Goal: Browse casually

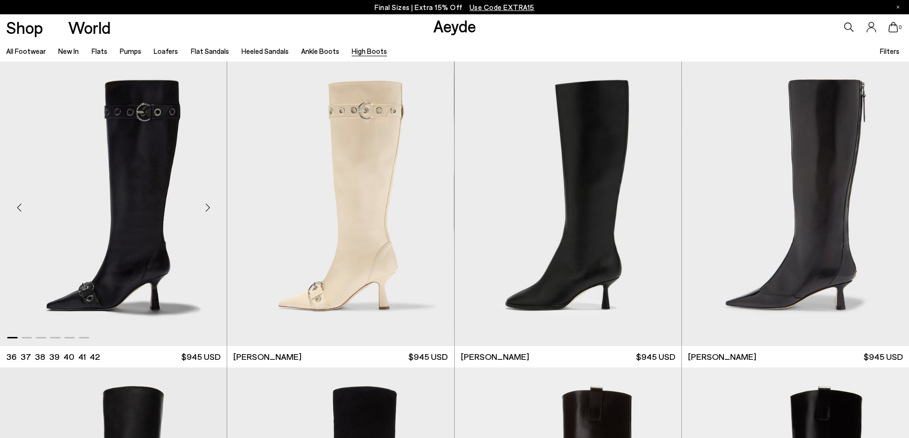
click at [206, 208] on div "Next slide" at bounding box center [207, 208] width 29 height 29
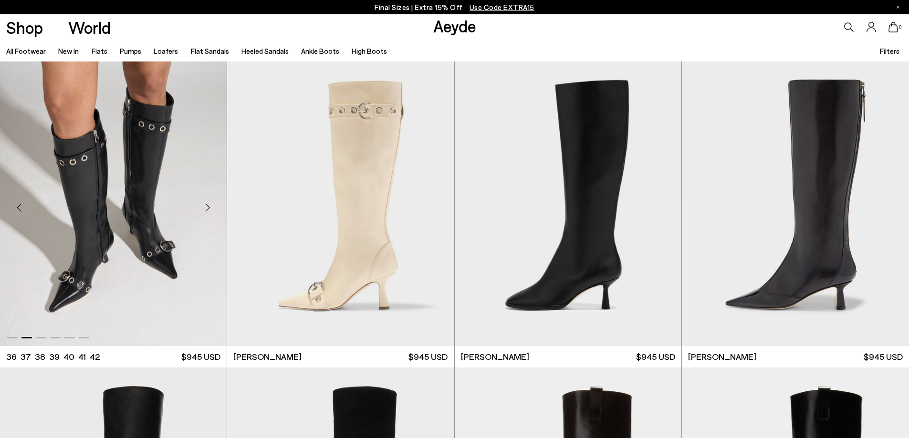
click at [206, 208] on div "Next slide" at bounding box center [207, 208] width 29 height 29
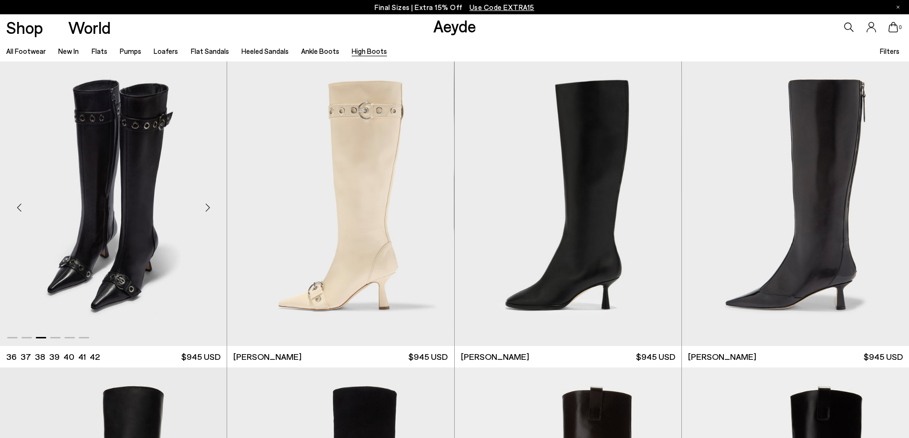
click at [206, 208] on div "Next slide" at bounding box center [207, 208] width 29 height 29
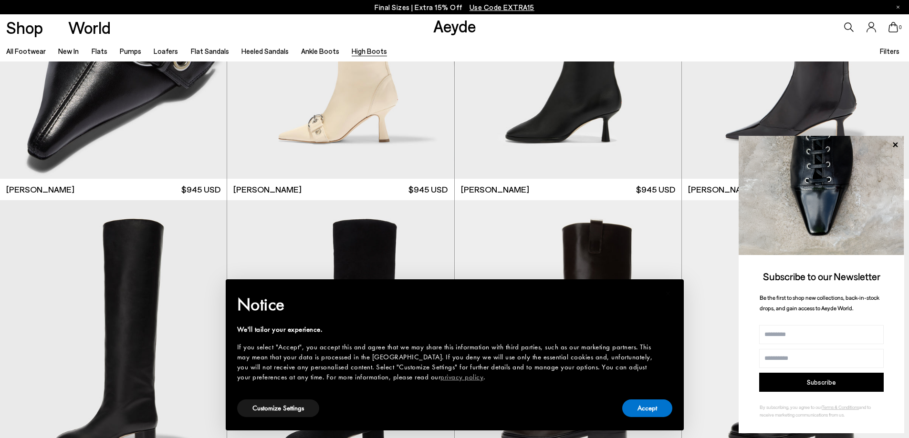
scroll to position [334, 0]
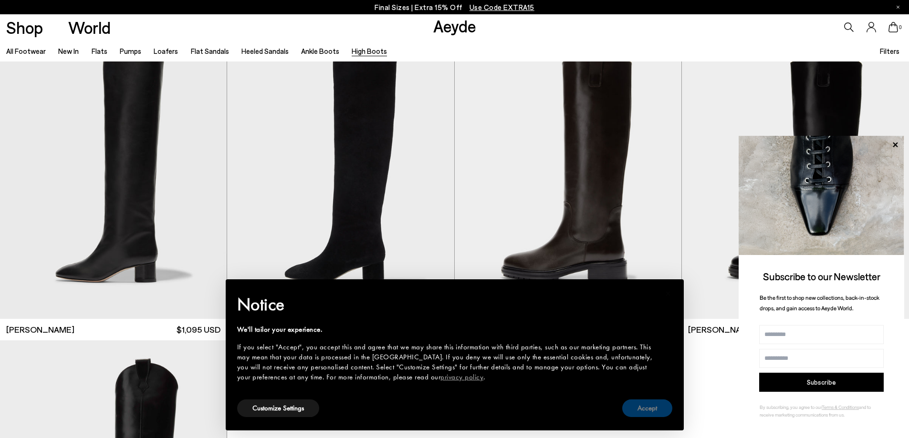
click at [635, 402] on button "Accept" at bounding box center [647, 409] width 50 height 18
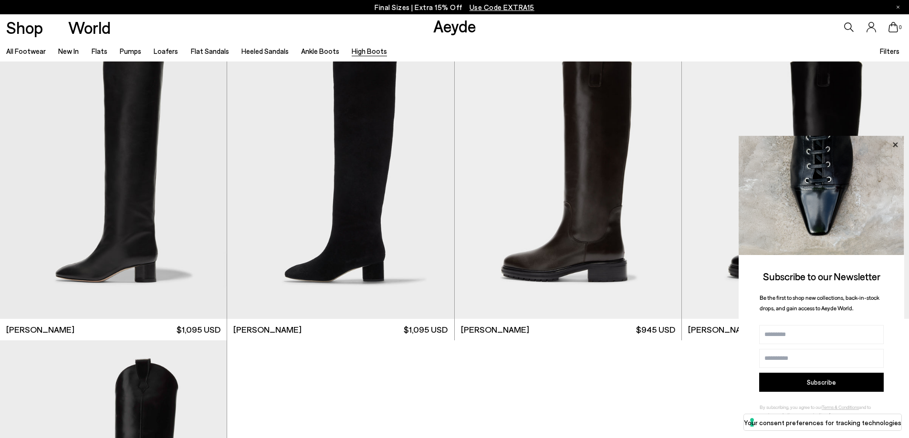
click at [895, 140] on icon at bounding box center [895, 145] width 12 height 12
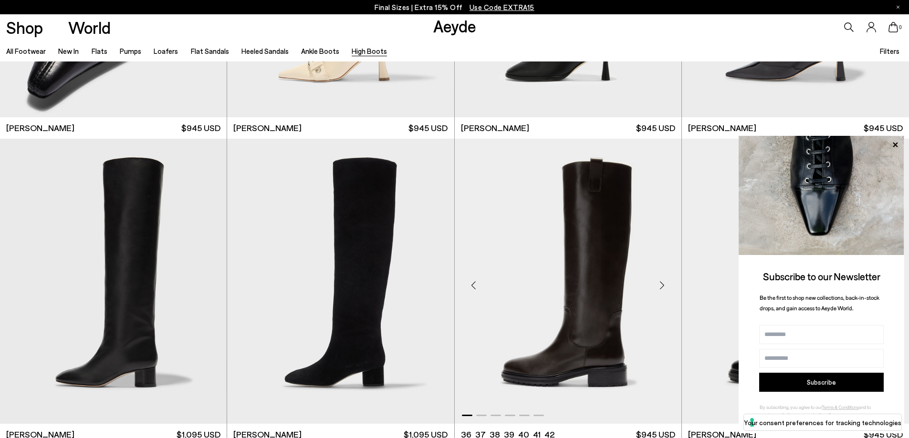
scroll to position [191, 0]
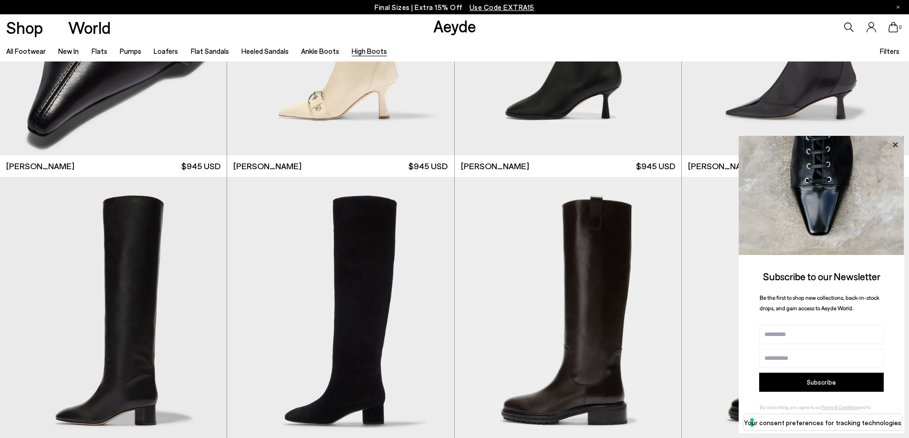
click at [895, 144] on icon at bounding box center [895, 144] width 5 height 5
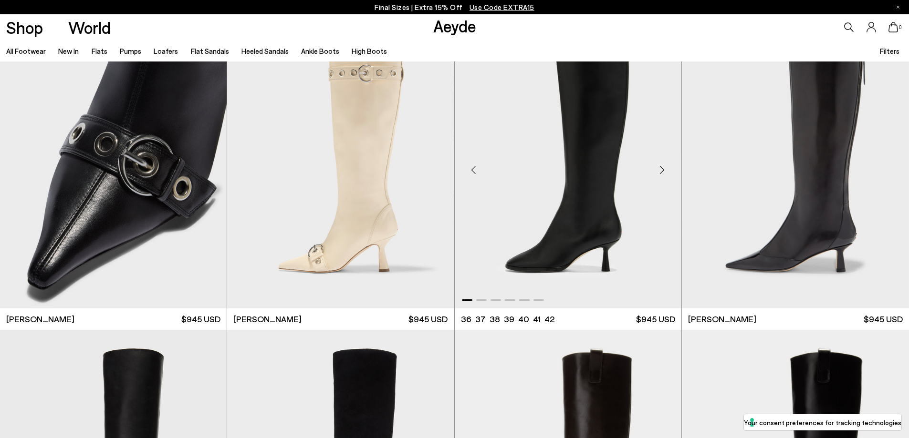
scroll to position [0, 0]
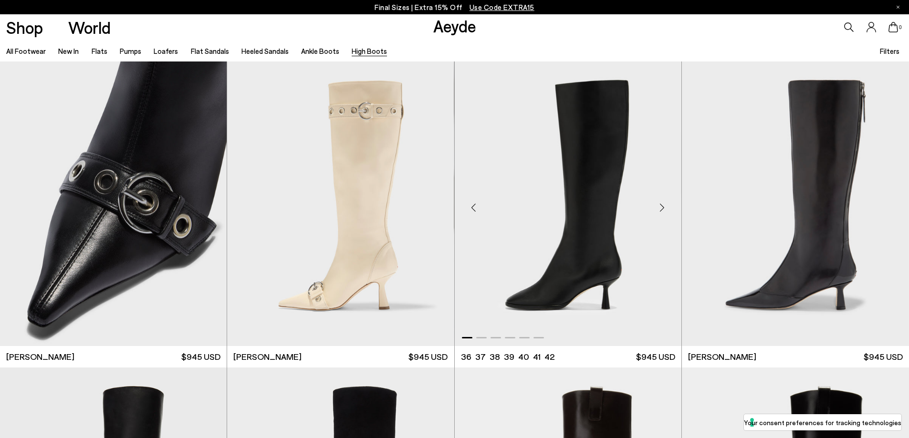
click at [663, 210] on div "Next slide" at bounding box center [662, 208] width 29 height 29
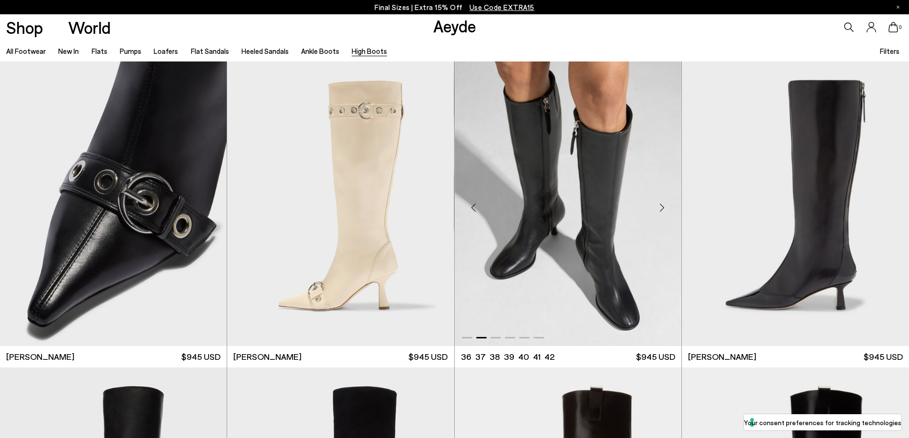
click at [663, 210] on div "Next slide" at bounding box center [662, 208] width 29 height 29
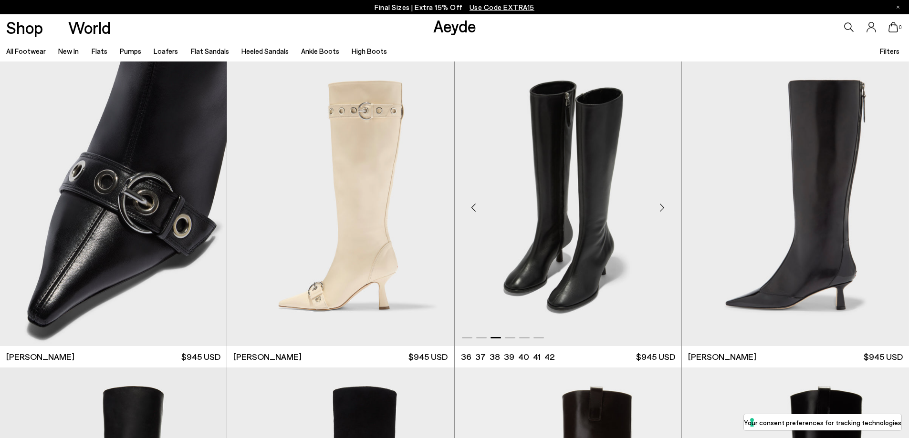
click at [663, 210] on div "Next slide" at bounding box center [662, 208] width 29 height 29
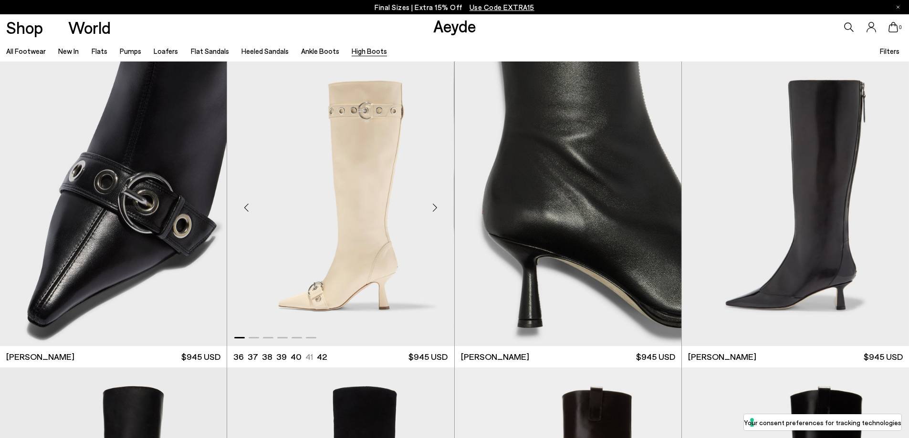
click at [432, 206] on div "Next slide" at bounding box center [435, 208] width 29 height 29
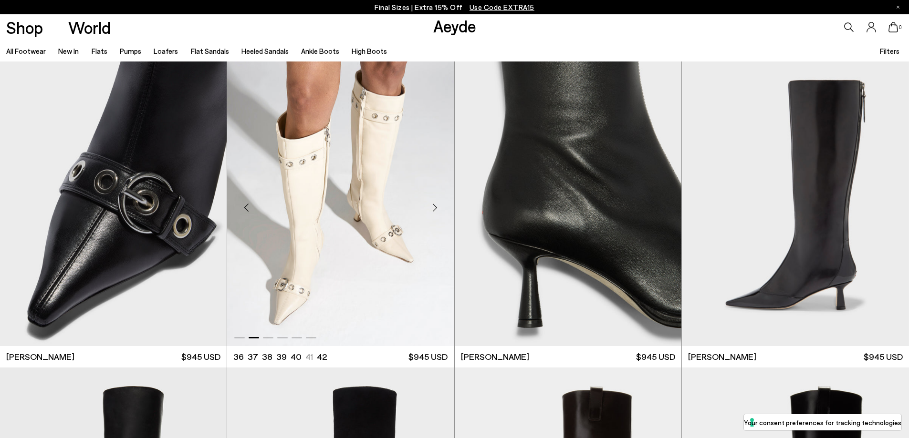
click at [432, 206] on div "Next slide" at bounding box center [435, 208] width 29 height 29
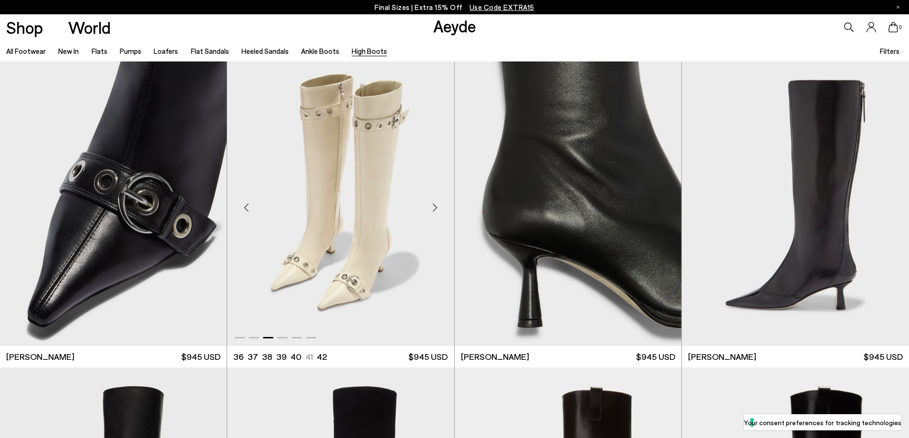
click at [432, 206] on div "Next slide" at bounding box center [435, 208] width 29 height 29
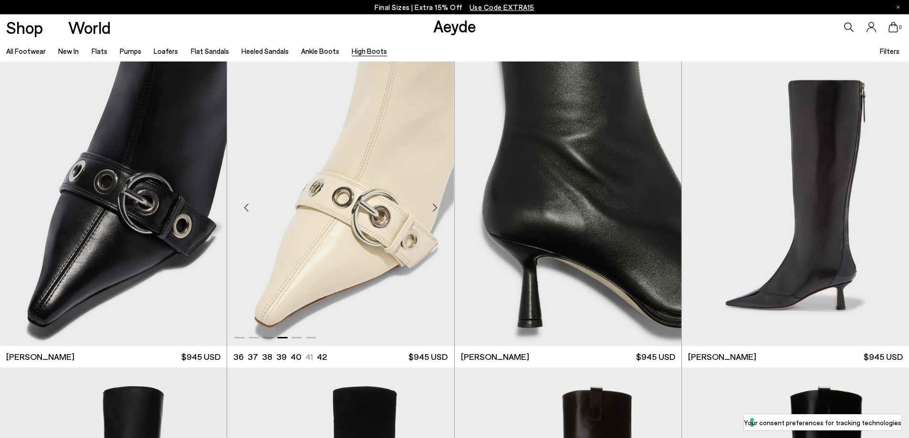
click at [432, 206] on div "Next slide" at bounding box center [435, 208] width 29 height 29
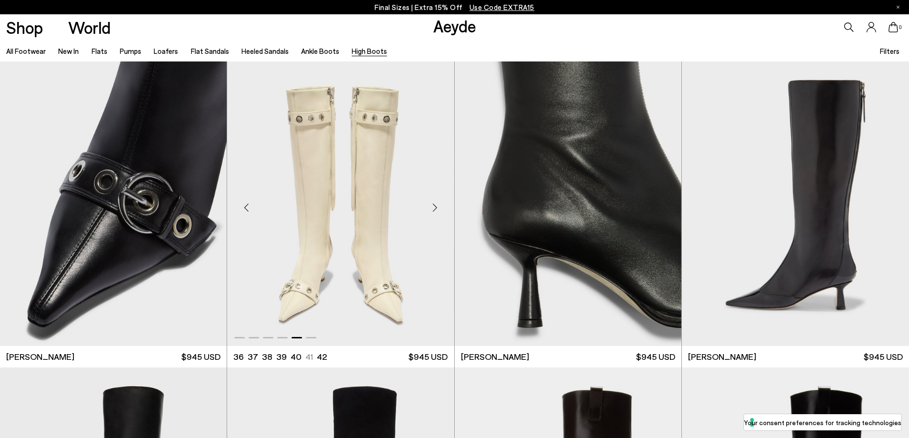
click at [432, 206] on div "Next slide" at bounding box center [435, 208] width 29 height 29
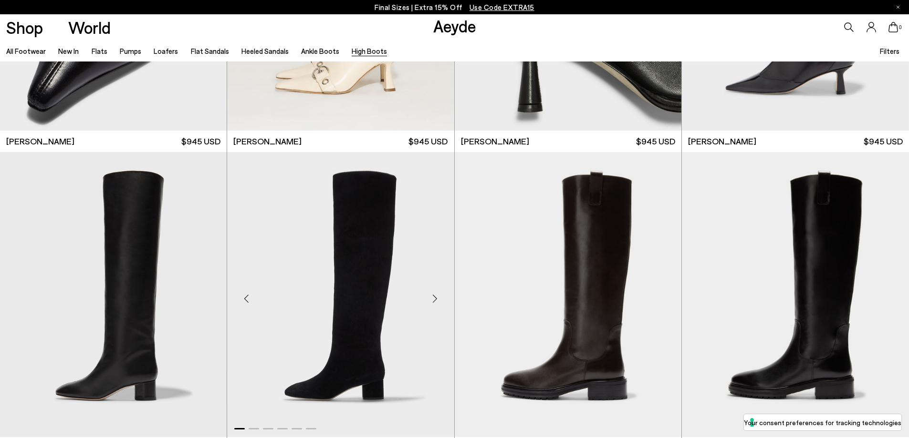
scroll to position [382, 0]
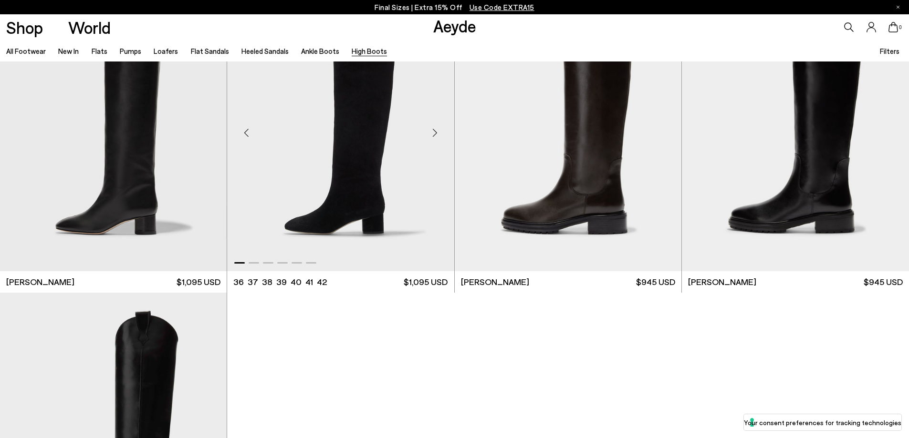
click at [438, 126] on div "Next slide" at bounding box center [435, 132] width 29 height 29
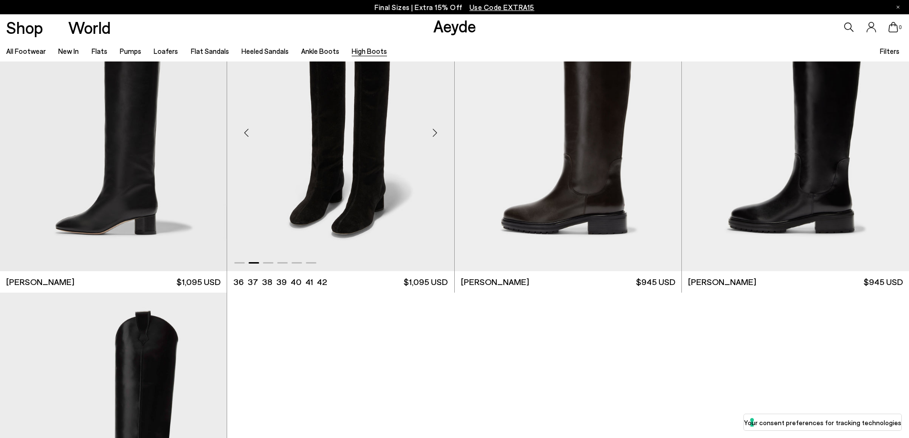
click at [438, 127] on div "Next slide" at bounding box center [435, 132] width 29 height 29
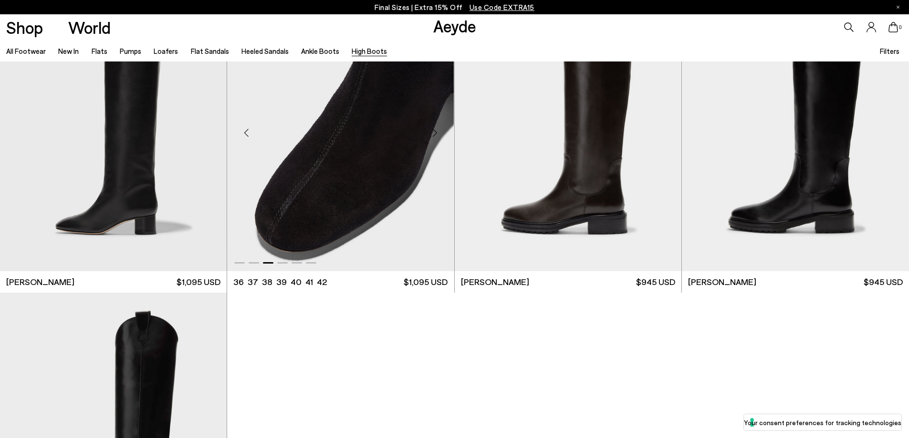
click at [438, 127] on div "Next slide" at bounding box center [435, 132] width 29 height 29
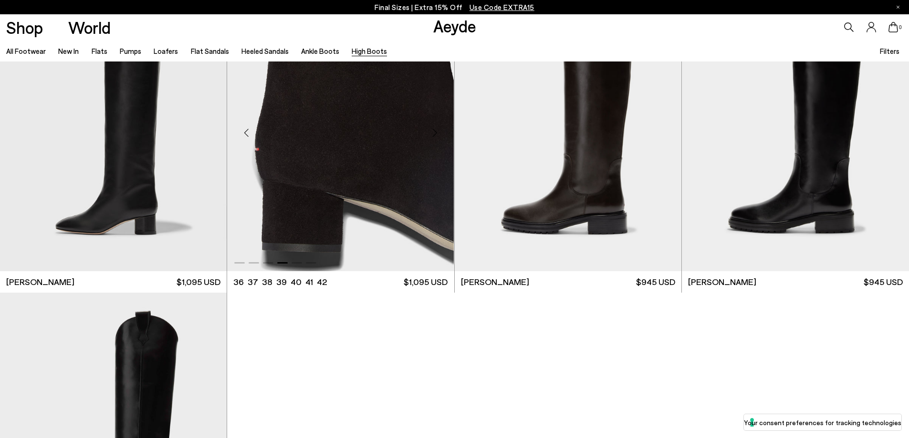
click at [438, 127] on div "Next slide" at bounding box center [435, 132] width 29 height 29
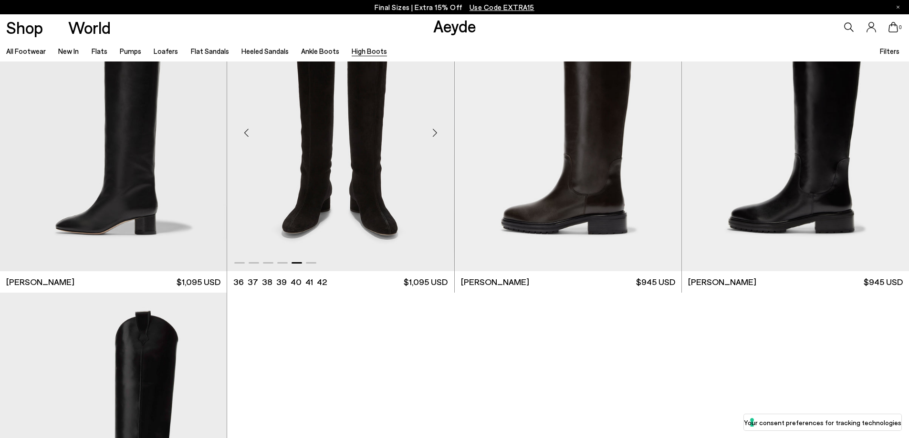
click at [438, 127] on div "Next slide" at bounding box center [435, 132] width 29 height 29
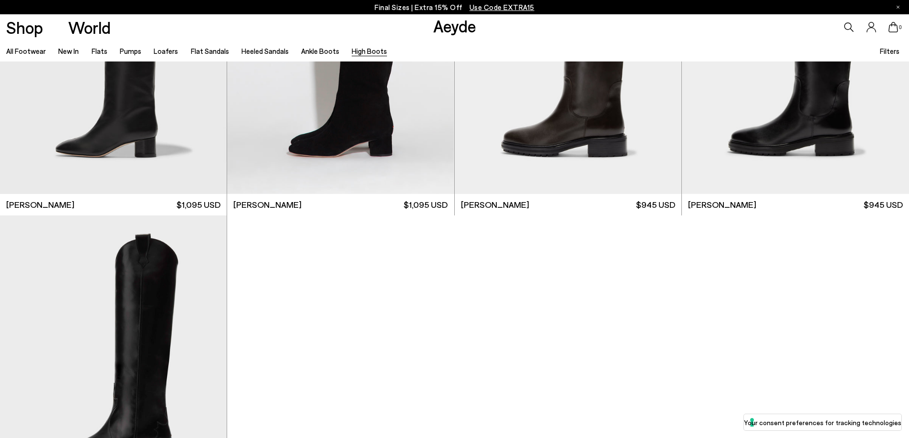
scroll to position [620, 0]
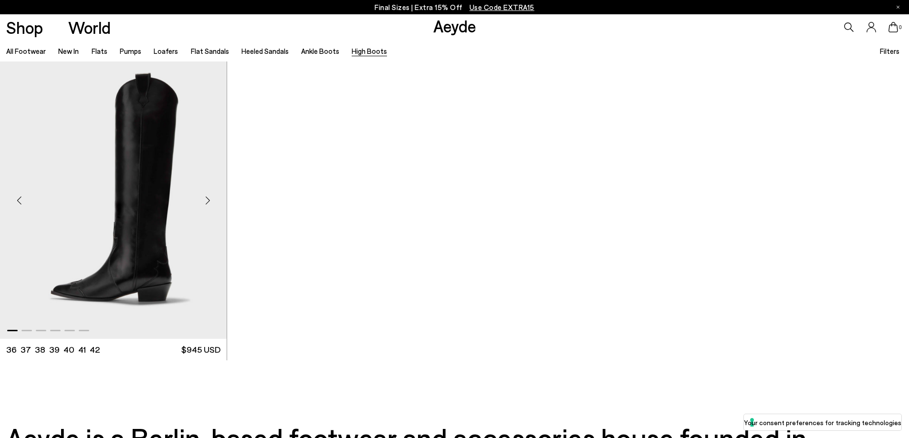
click at [209, 195] on div "Next slide" at bounding box center [207, 200] width 29 height 29
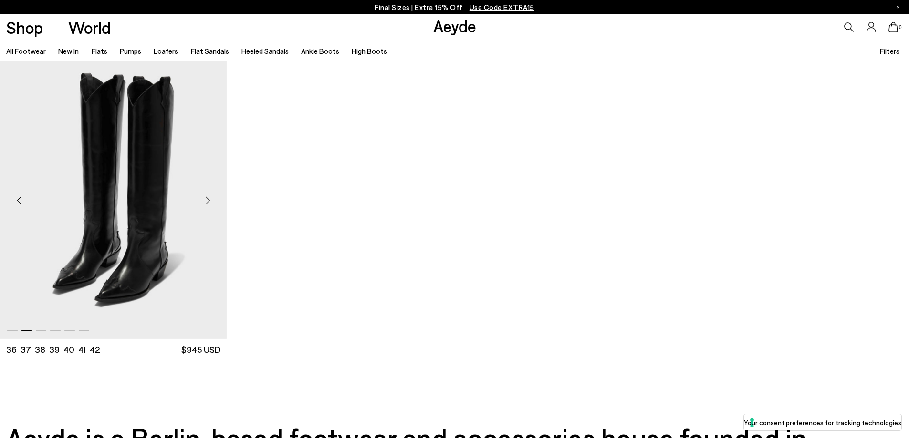
click at [209, 196] on div "Next slide" at bounding box center [207, 200] width 29 height 29
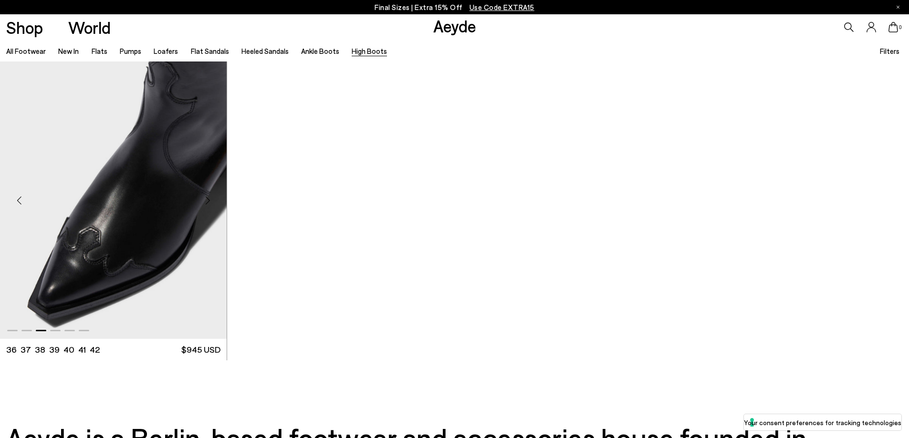
click at [209, 196] on div "Next slide" at bounding box center [207, 200] width 29 height 29
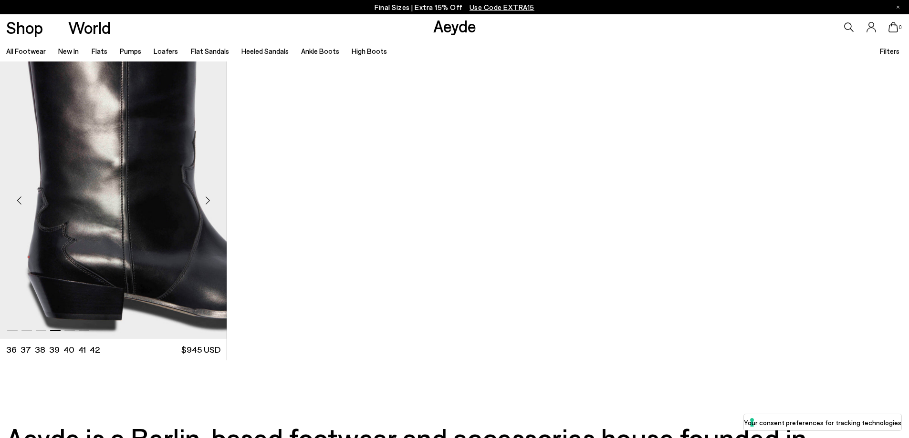
click at [209, 196] on div "Next slide" at bounding box center [207, 200] width 29 height 29
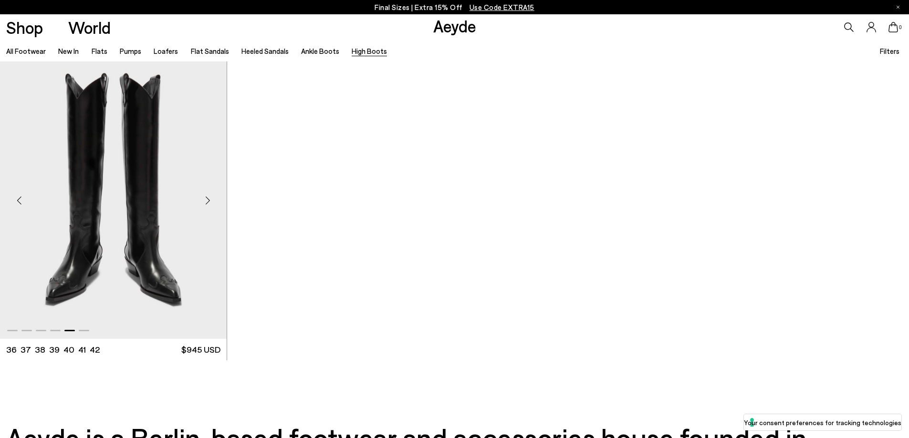
click at [209, 196] on div "Next slide" at bounding box center [207, 200] width 29 height 29
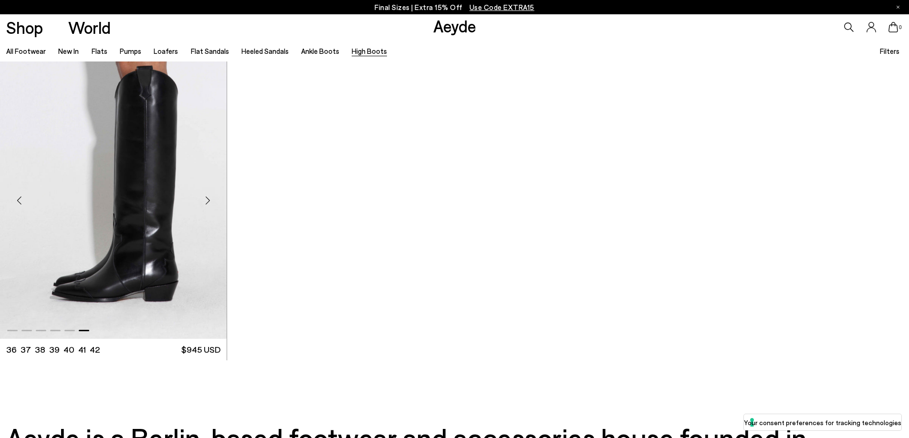
click at [209, 196] on div "Next slide" at bounding box center [207, 200] width 29 height 29
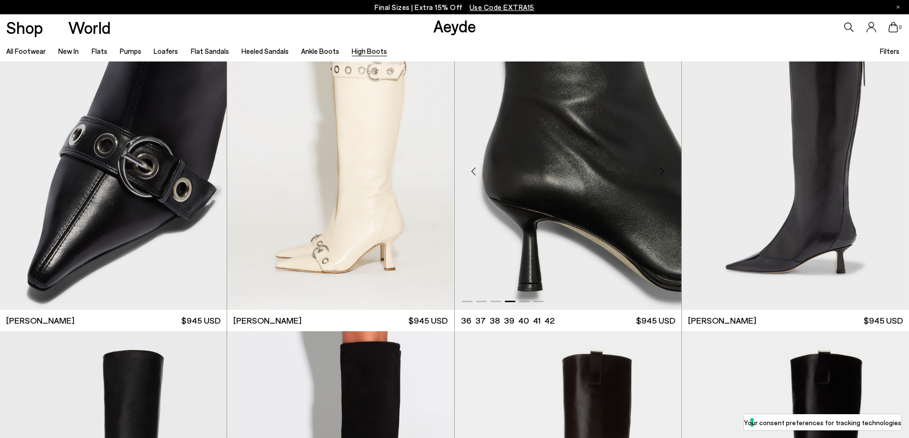
scroll to position [0, 0]
